Goal: Task Accomplishment & Management: Manage account settings

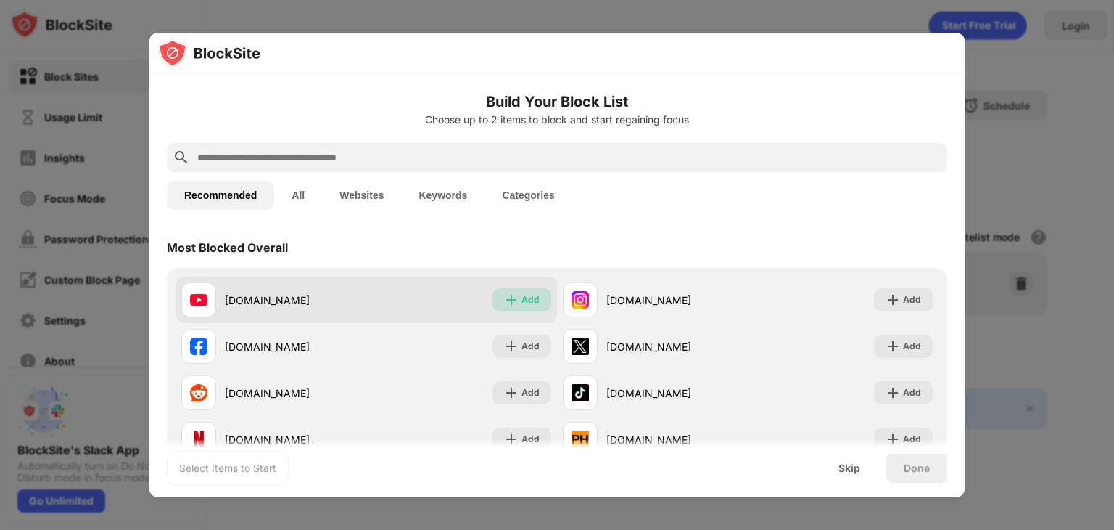
click at [529, 300] on div "Add" at bounding box center [531, 299] width 18 height 15
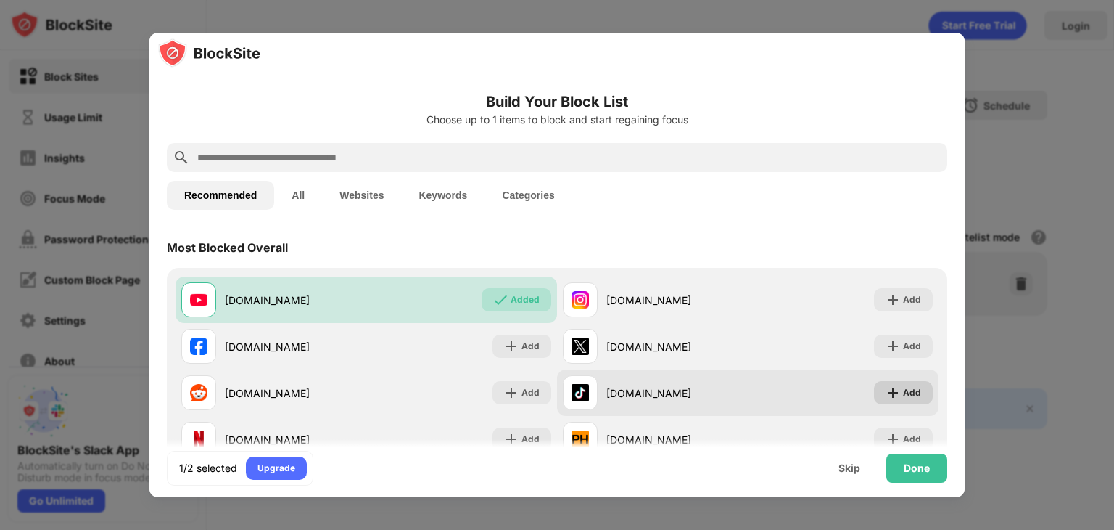
click at [897, 392] on img at bounding box center [893, 392] width 15 height 15
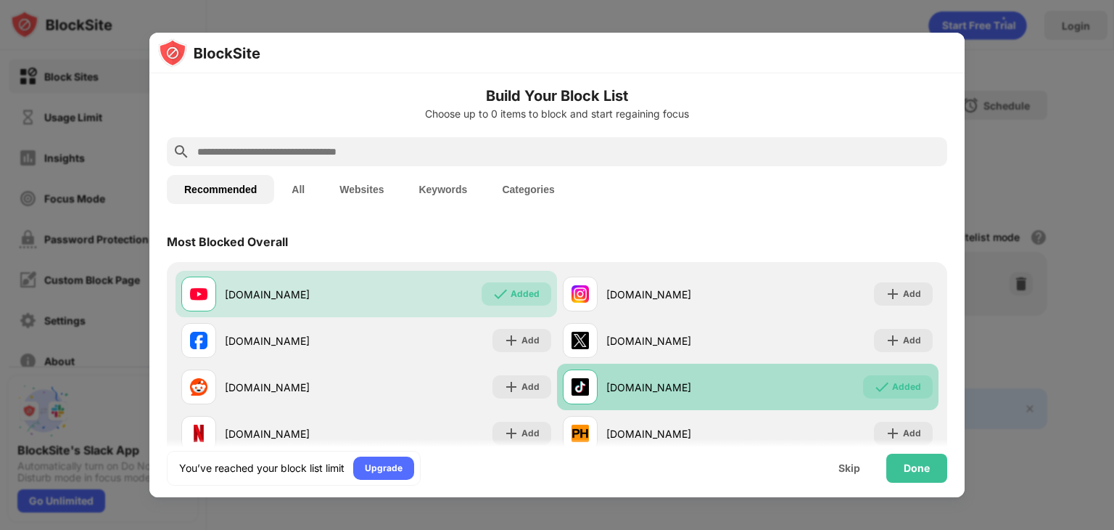
scroll to position [7, 0]
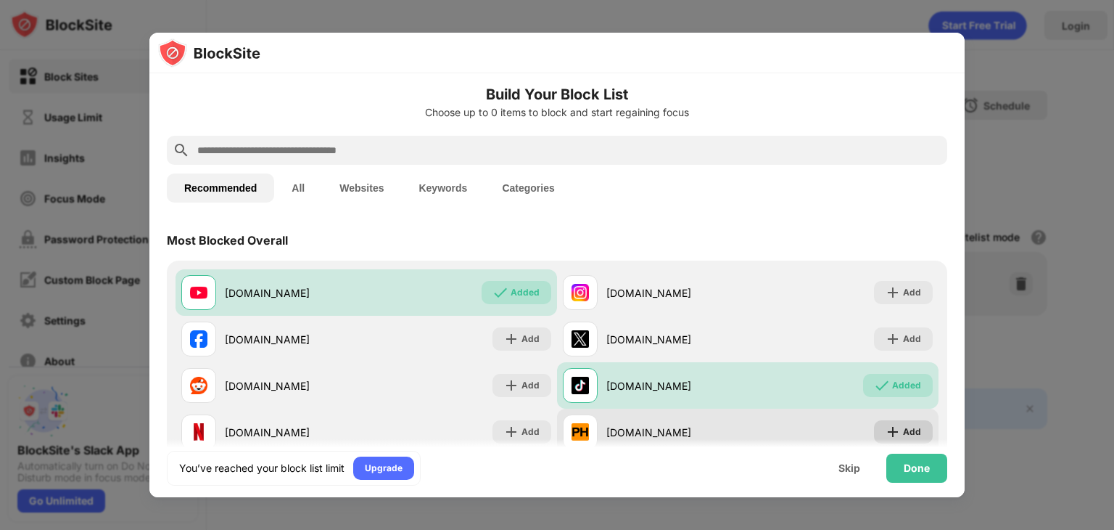
click at [888, 429] on img at bounding box center [893, 431] width 15 height 15
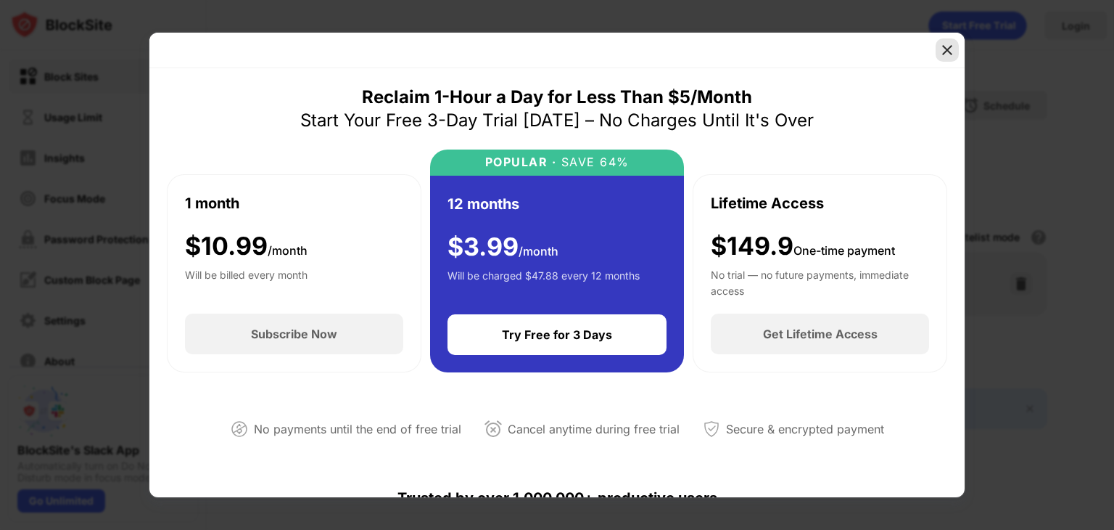
click at [941, 49] on img at bounding box center [947, 50] width 15 height 15
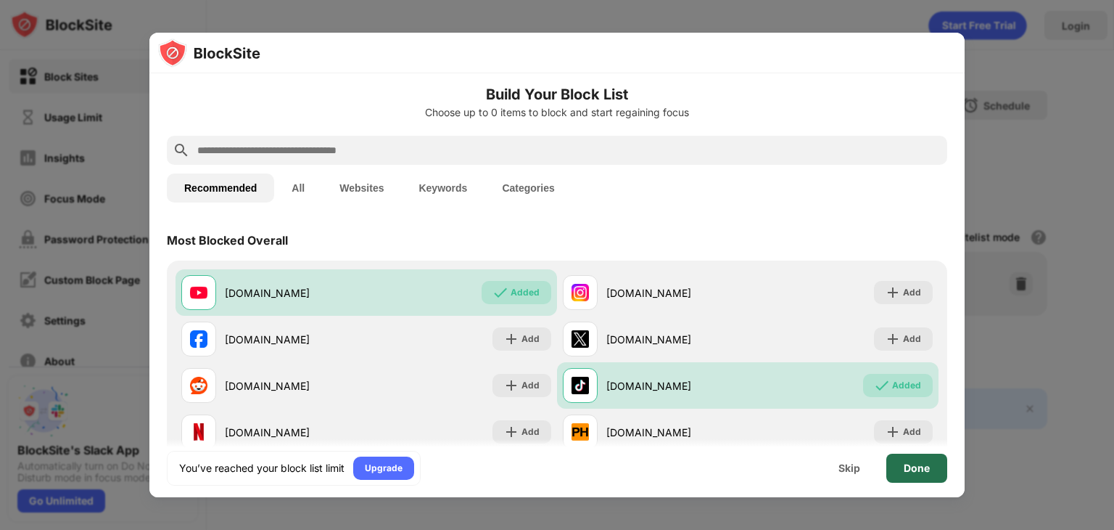
click at [908, 469] on div "Done" at bounding box center [917, 468] width 26 height 12
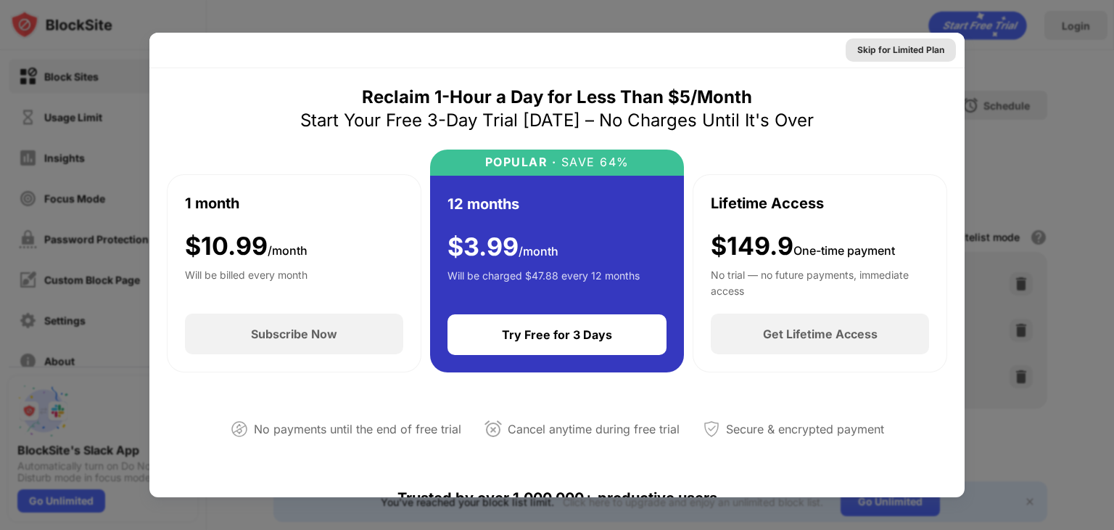
click at [898, 57] on div "Skip for Limited Plan" at bounding box center [900, 50] width 87 height 15
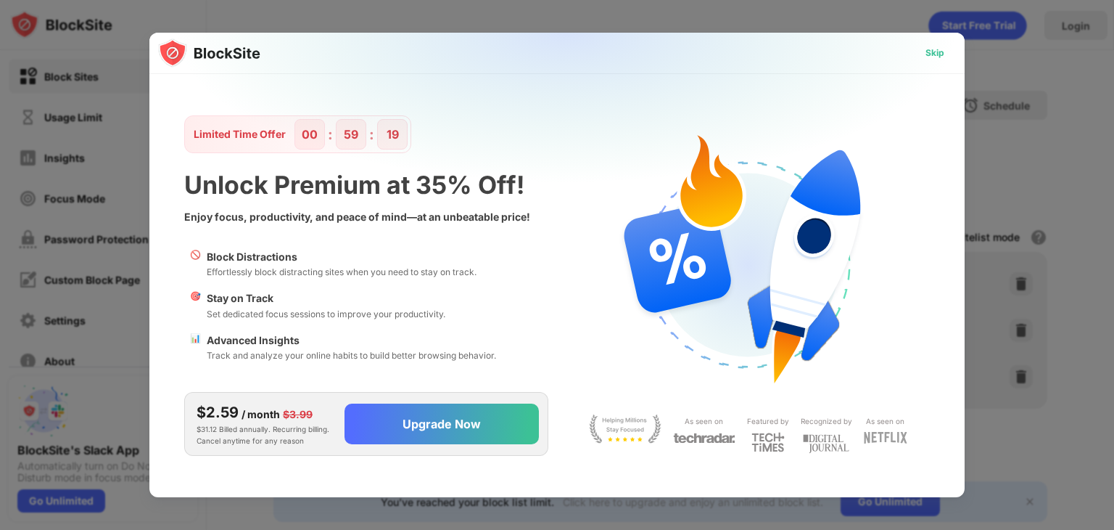
click at [928, 54] on div "Skip" at bounding box center [935, 53] width 19 height 15
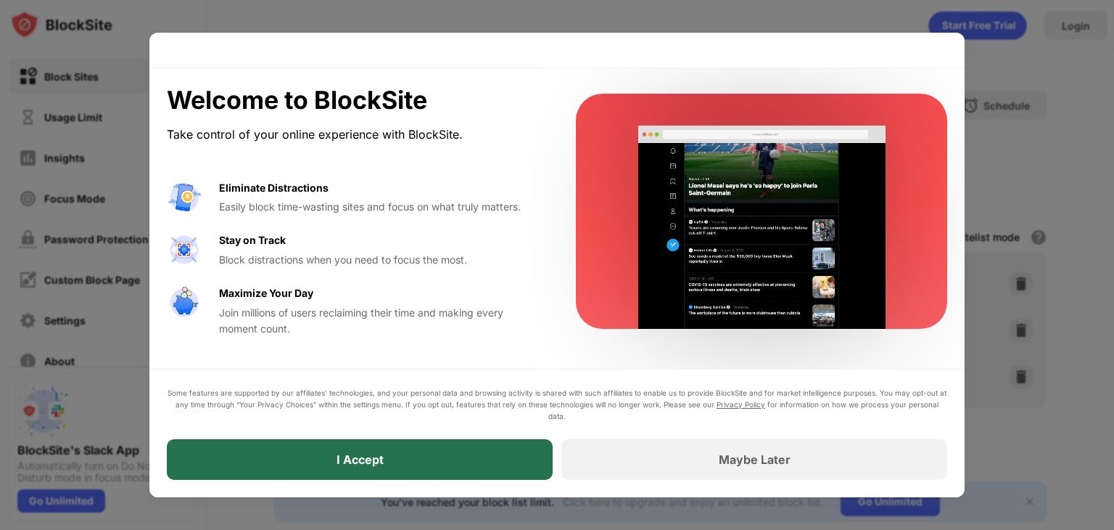
click at [445, 454] on div "I Accept" at bounding box center [360, 459] width 386 height 41
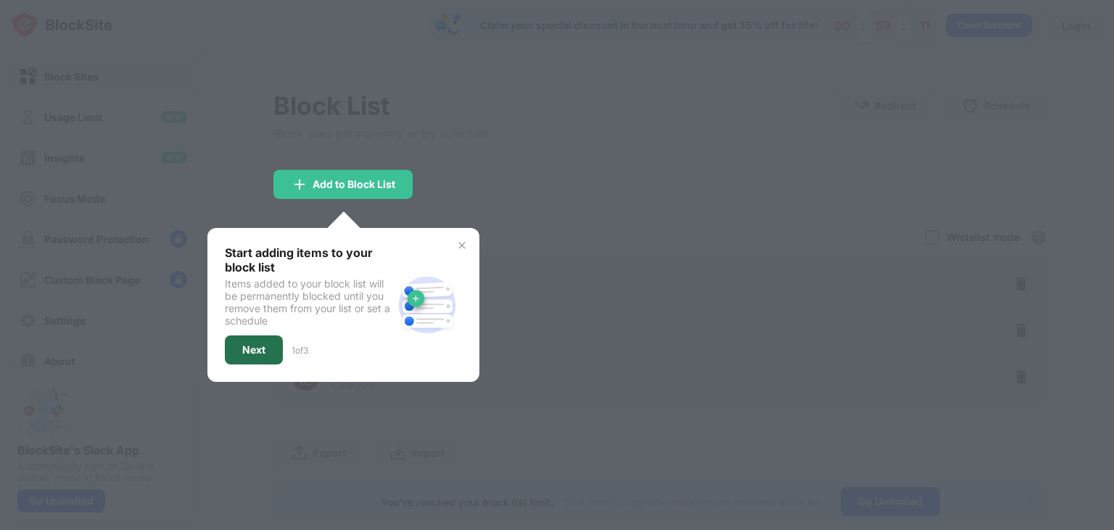
click at [242, 356] on div "Next" at bounding box center [254, 349] width 58 height 29
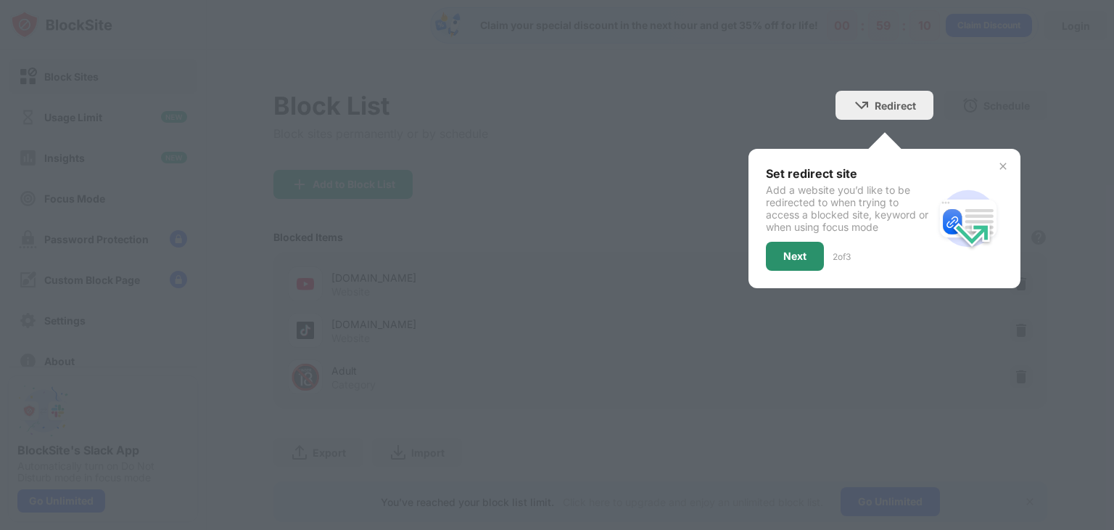
click at [796, 250] on div "Next" at bounding box center [794, 256] width 23 height 12
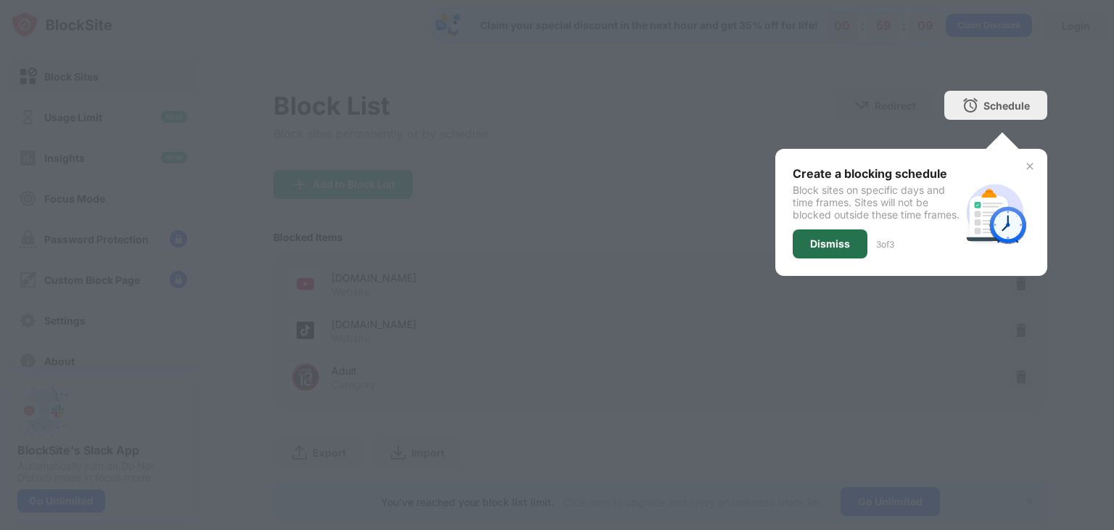
click at [817, 250] on div "Dismiss" at bounding box center [830, 244] width 40 height 12
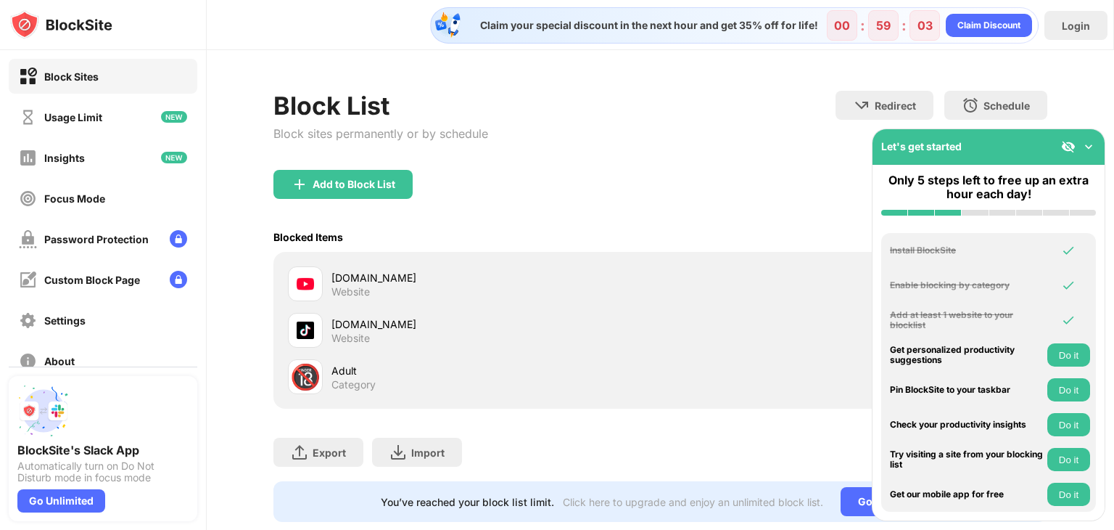
click at [1090, 147] on img at bounding box center [1089, 146] width 15 height 15
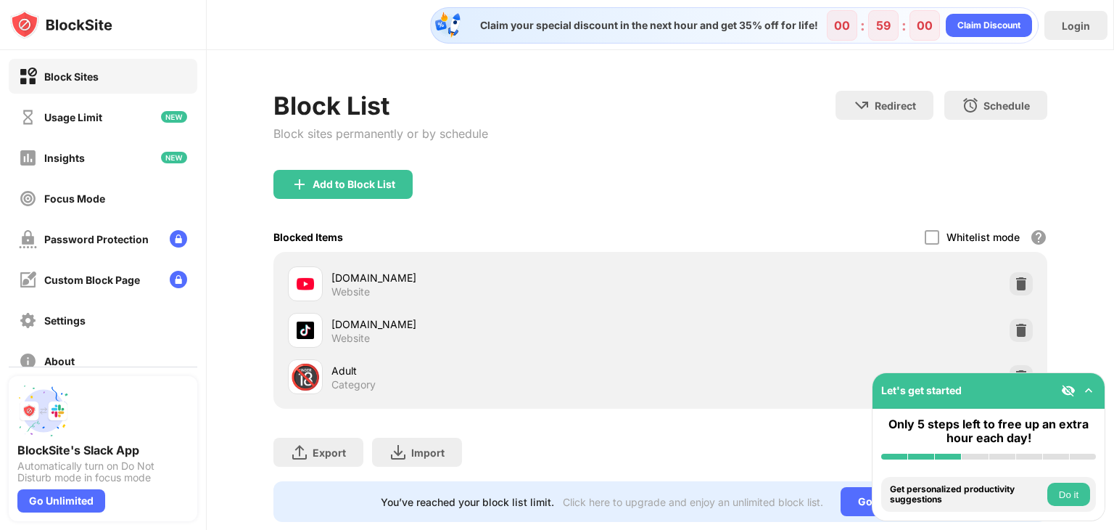
click at [1072, 485] on button "Do it" at bounding box center [1068, 493] width 43 height 23
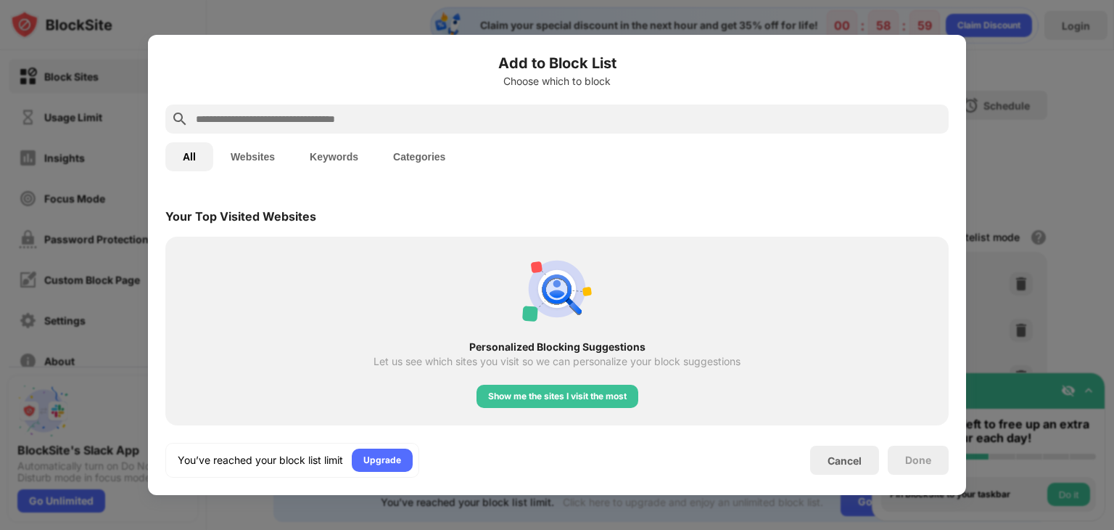
scroll to position [505, 0]
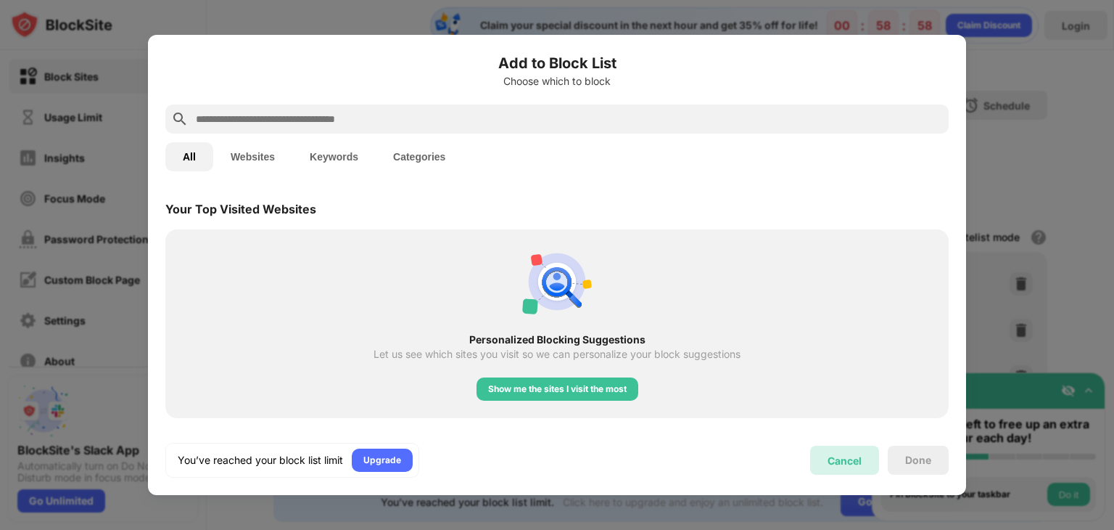
click at [850, 454] on div "Cancel" at bounding box center [845, 460] width 34 height 12
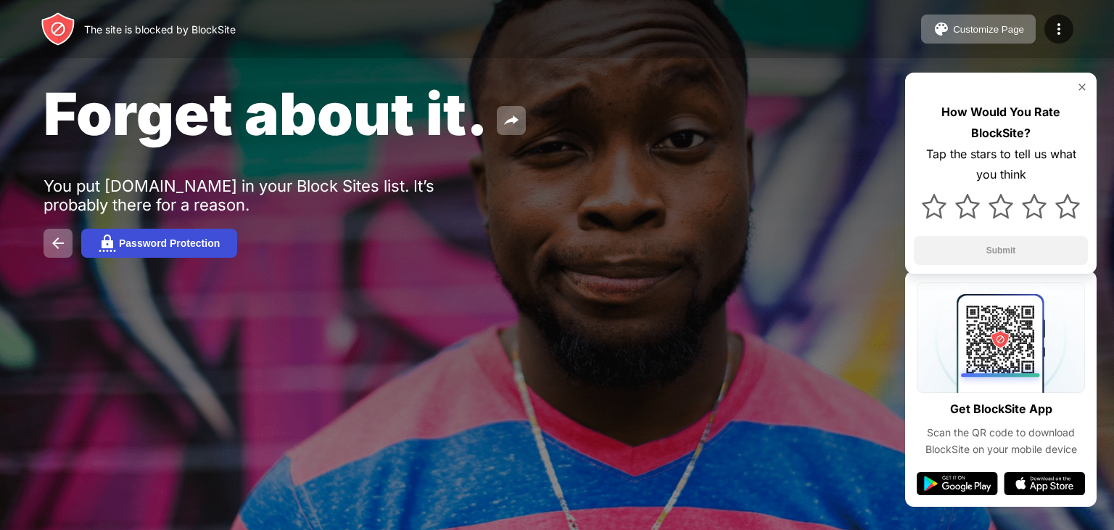
click at [219, 239] on div "Password Protection" at bounding box center [169, 243] width 101 height 12
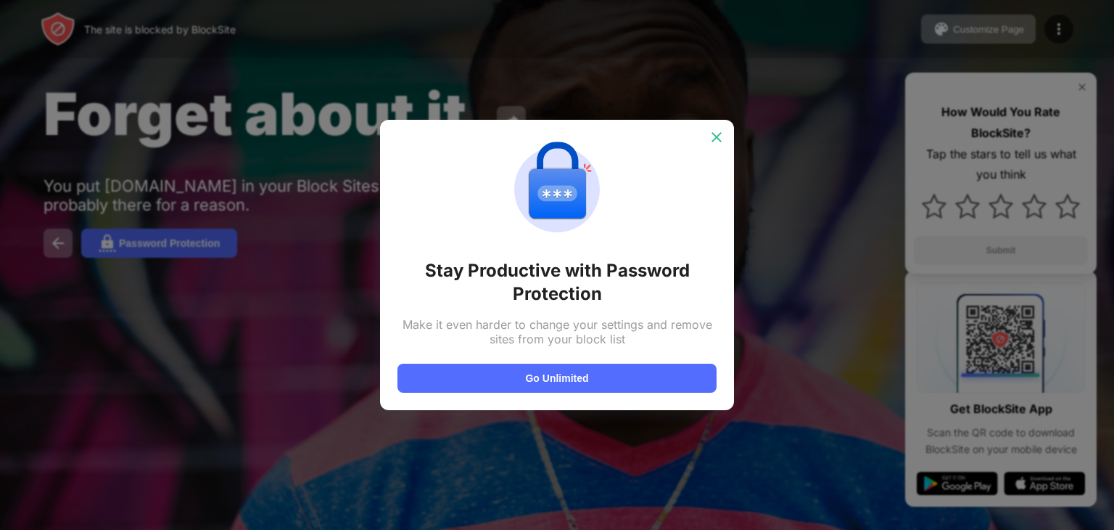
click at [720, 134] on img at bounding box center [716, 137] width 15 height 15
